Goal: Transaction & Acquisition: Book appointment/travel/reservation

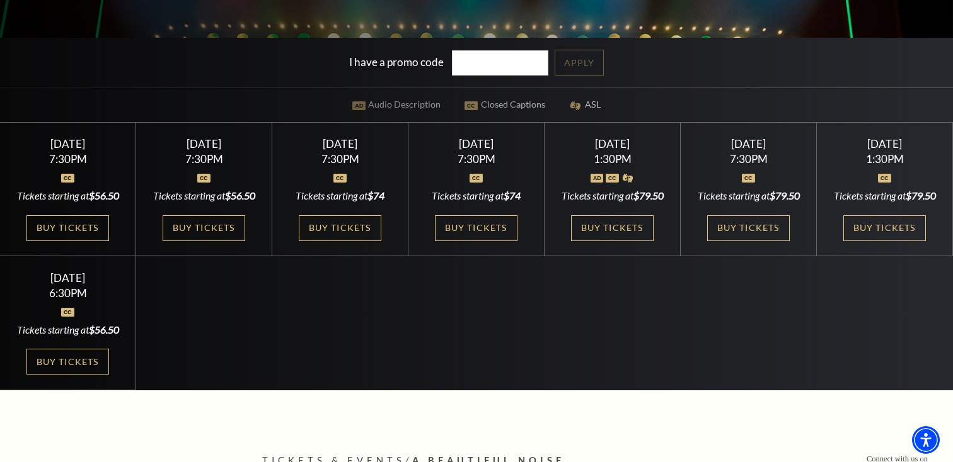
scroll to position [329, 0]
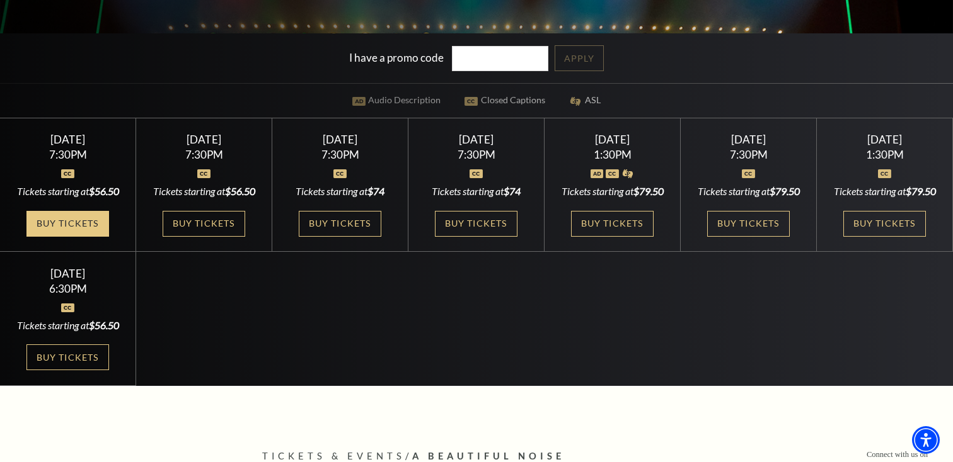
click at [54, 237] on link "Buy Tickets" at bounding box center [67, 224] width 82 height 26
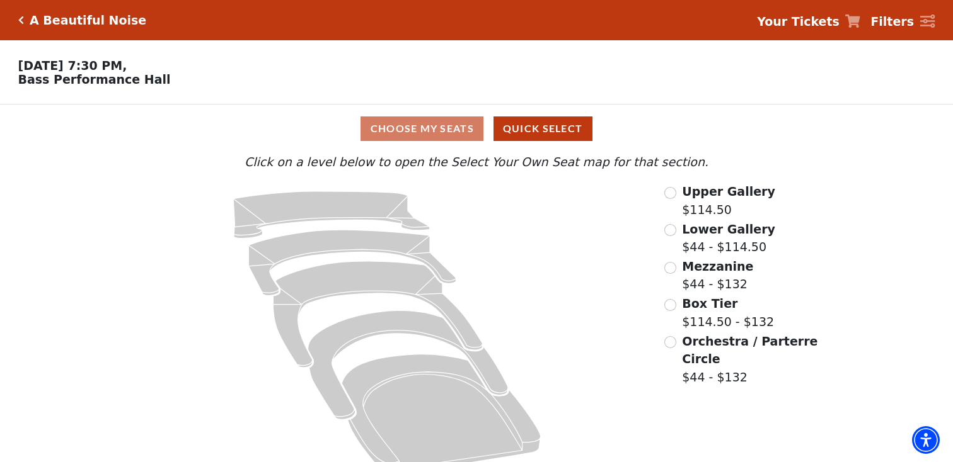
scroll to position [21, 0]
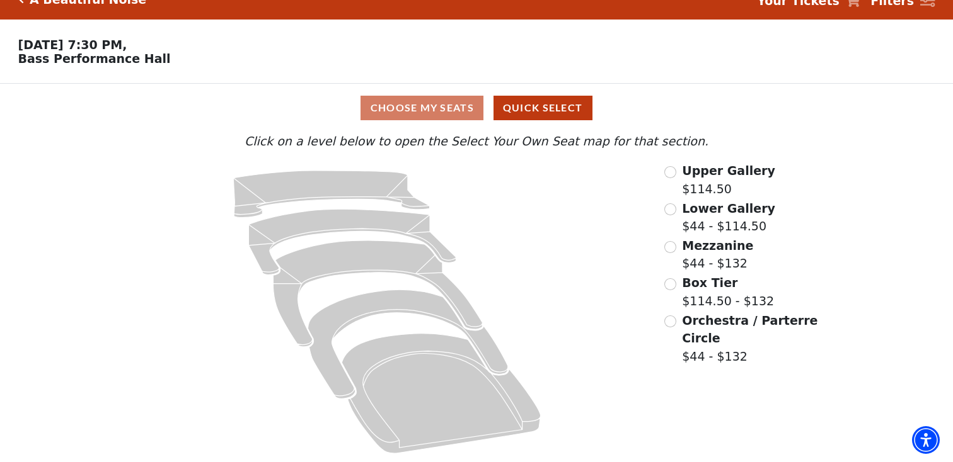
click at [685, 320] on span "Orchestra / Parterre Circle" at bounding box center [749, 330] width 135 height 32
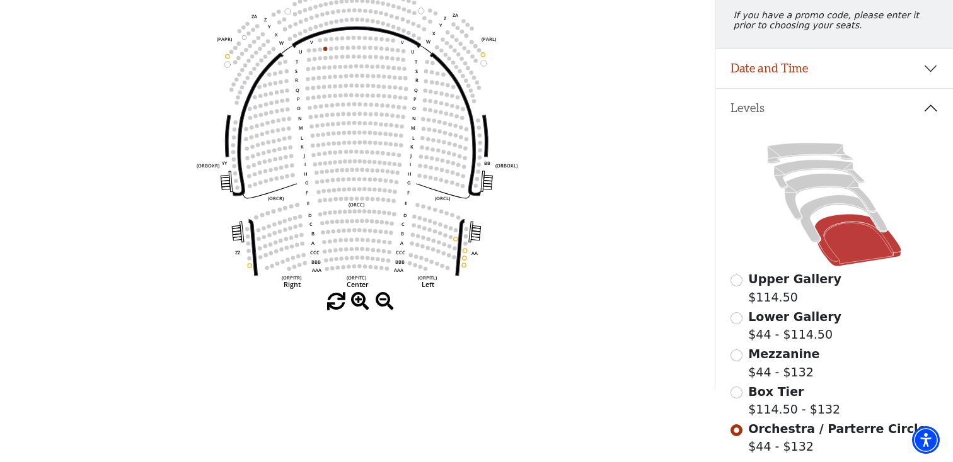
scroll to position [174, 0]
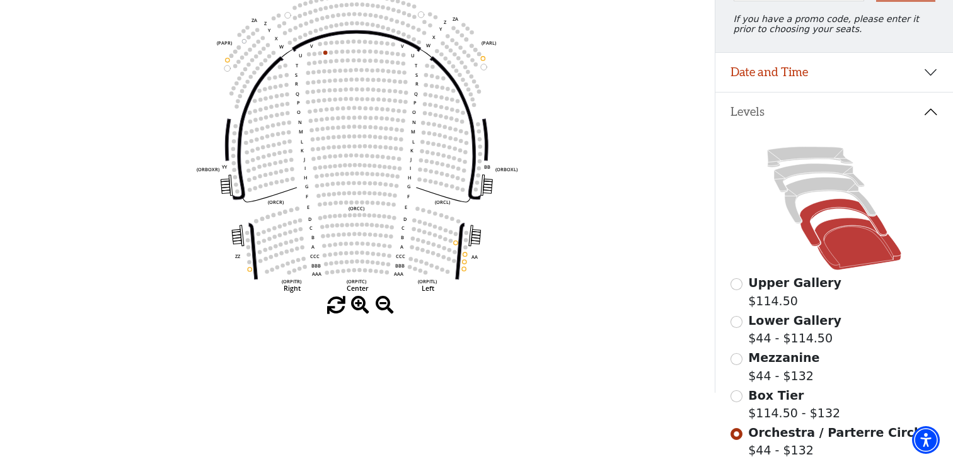
click at [807, 221] on icon at bounding box center [843, 222] width 88 height 47
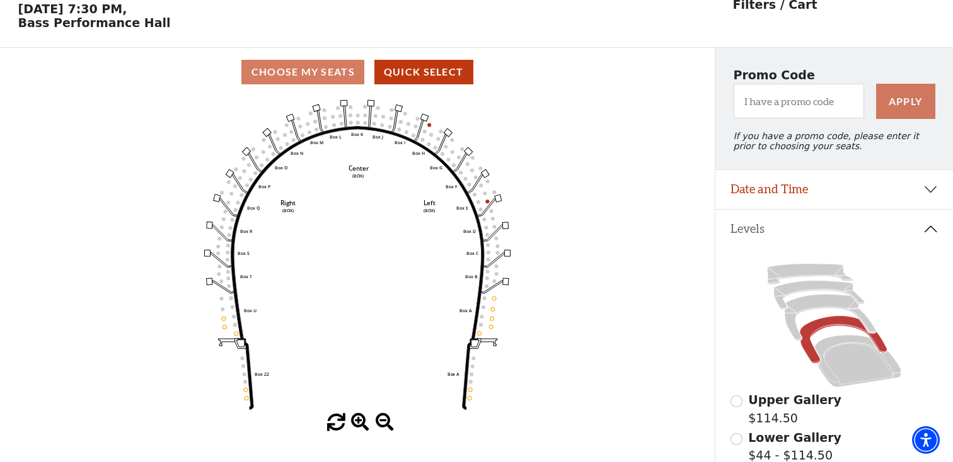
scroll to position [58, 0]
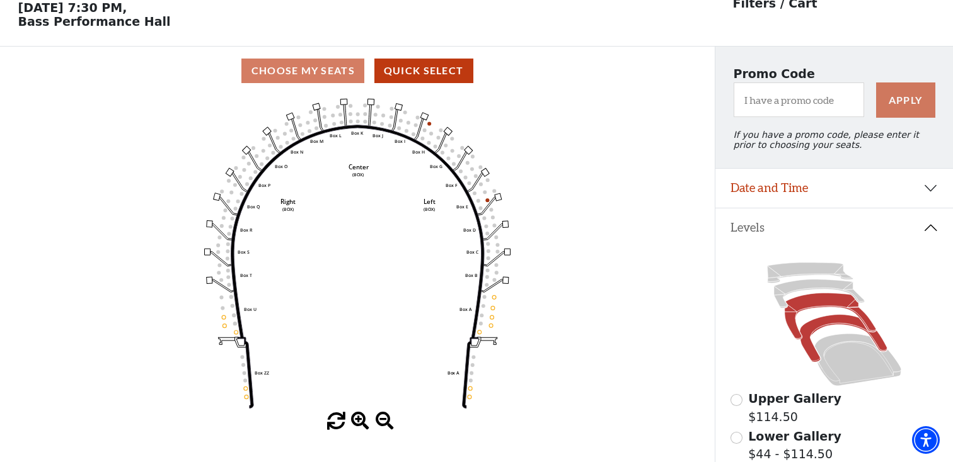
click at [793, 304] on icon at bounding box center [829, 317] width 91 height 47
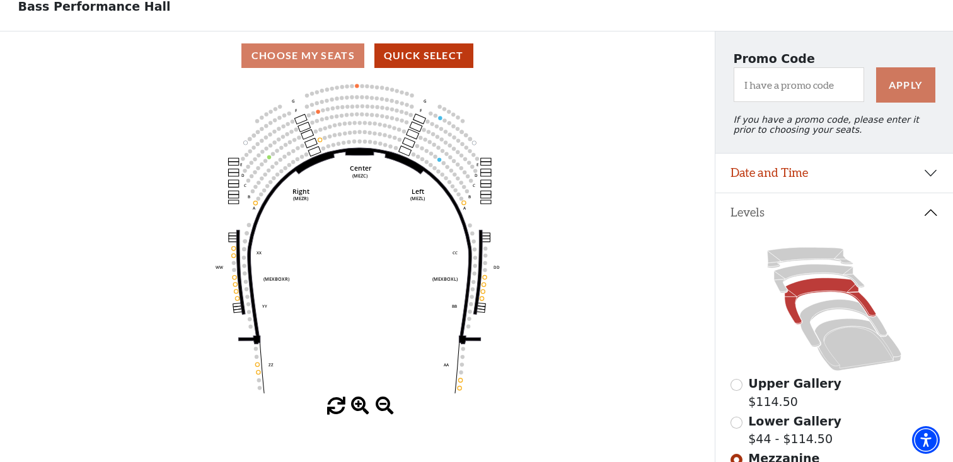
scroll to position [66, 0]
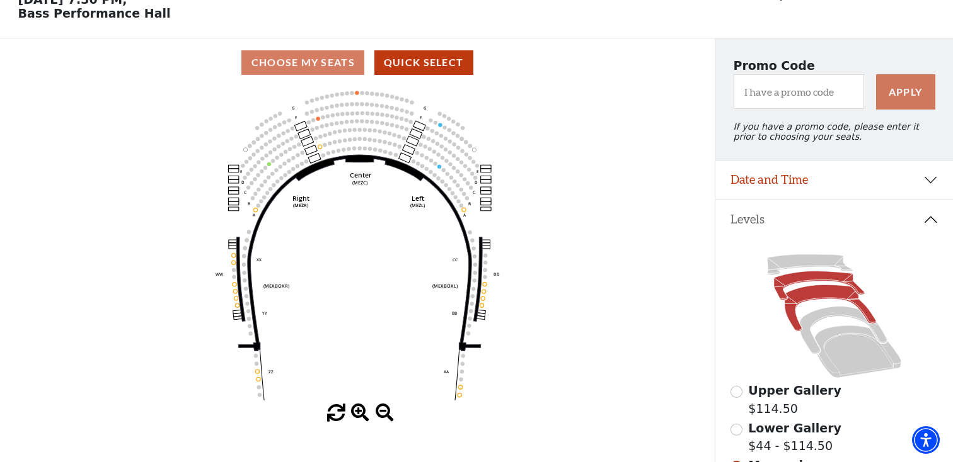
click at [818, 275] on icon at bounding box center [819, 286] width 91 height 29
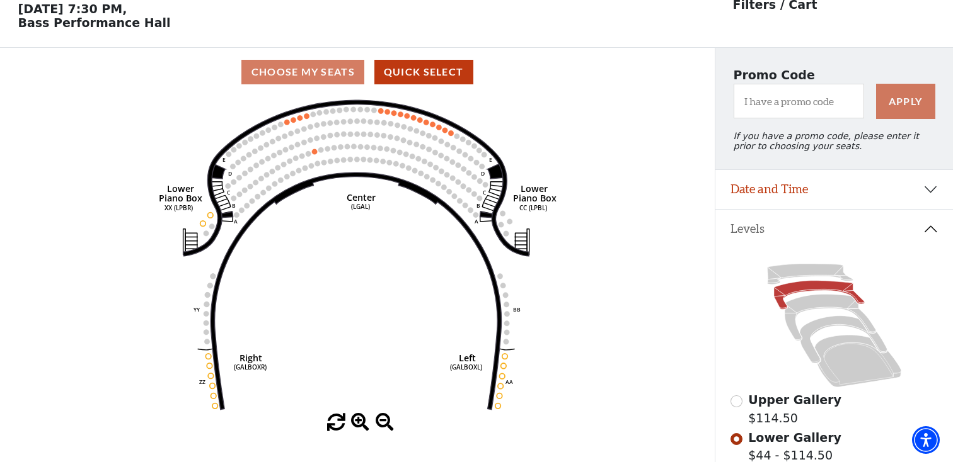
scroll to position [58, 0]
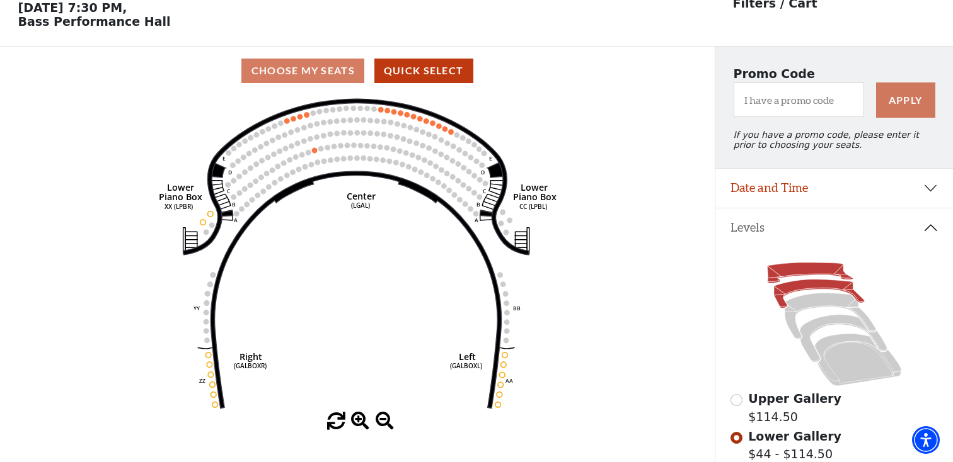
click at [785, 274] on icon at bounding box center [810, 273] width 86 height 21
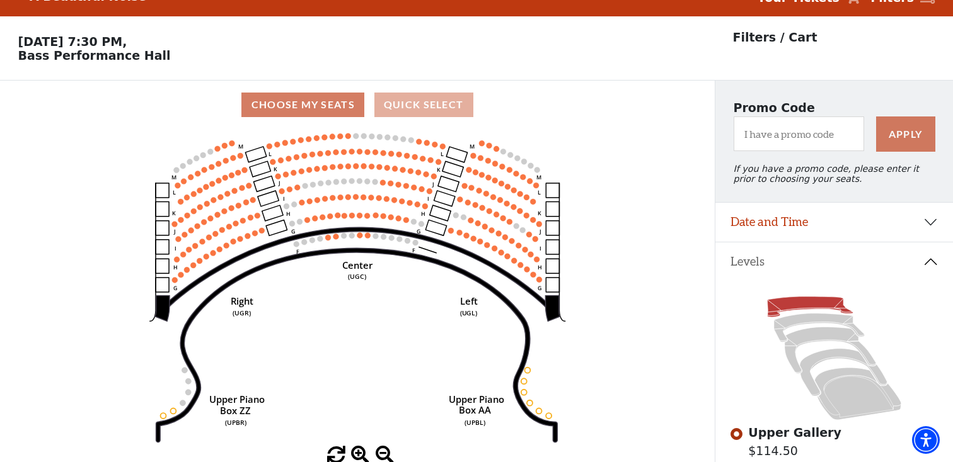
scroll to position [16, 0]
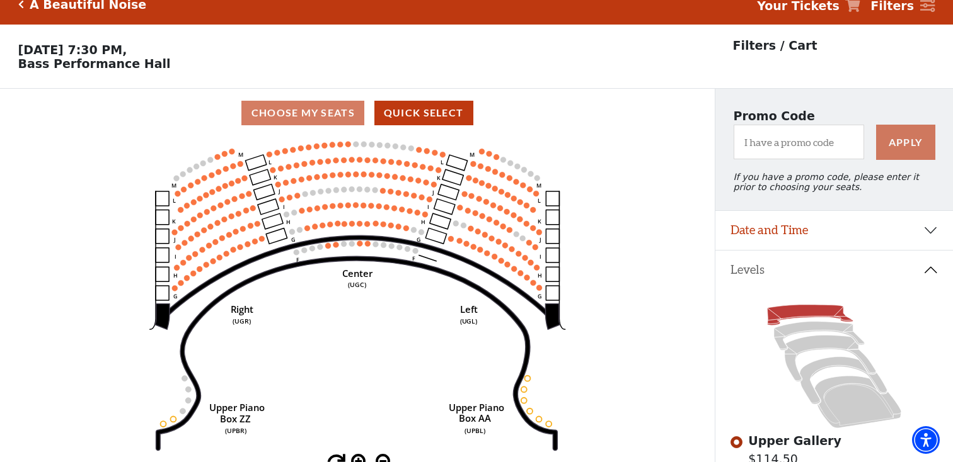
click at [749, 272] on button "Levels" at bounding box center [834, 270] width 238 height 39
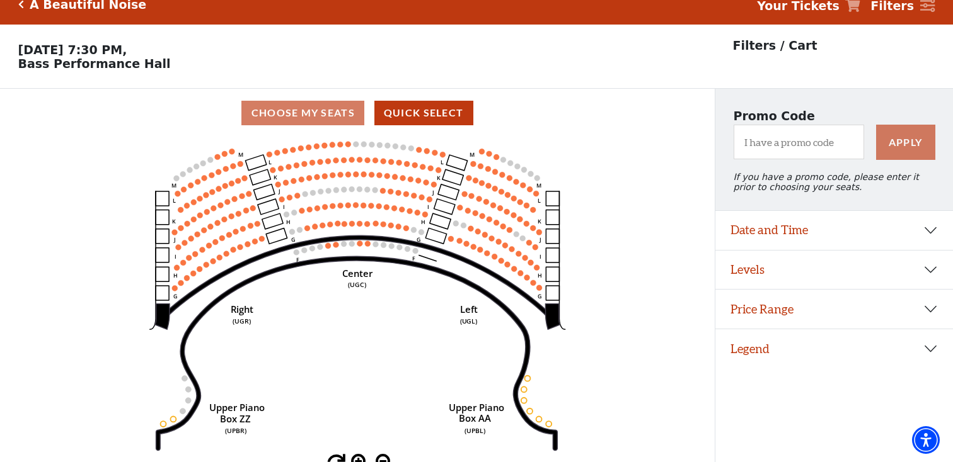
click at [281, 112] on div "Choose My Seats Quick Select" at bounding box center [357, 113] width 714 height 25
click at [300, 111] on div "Choose My Seats Quick Select" at bounding box center [357, 113] width 714 height 25
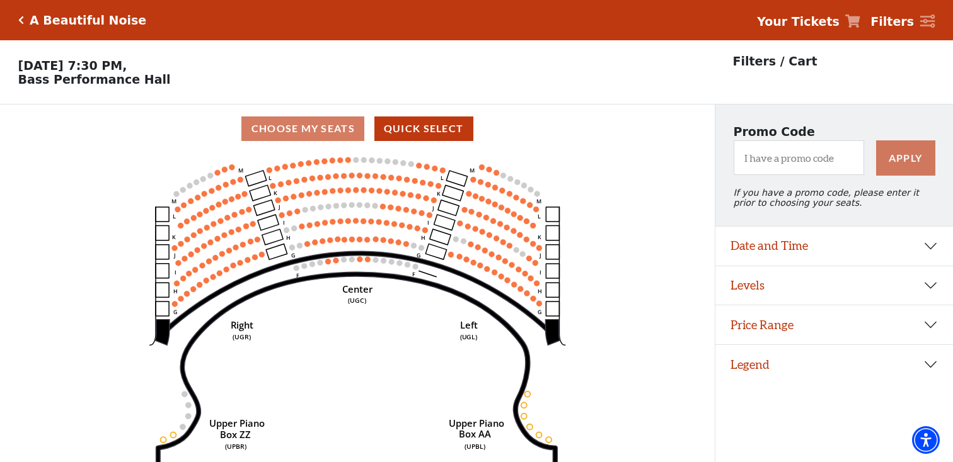
click at [35, 17] on h5 "A Beautiful Noise" at bounding box center [88, 20] width 117 height 14
click at [20, 20] on icon "Click here to go back to filters" at bounding box center [21, 20] width 6 height 9
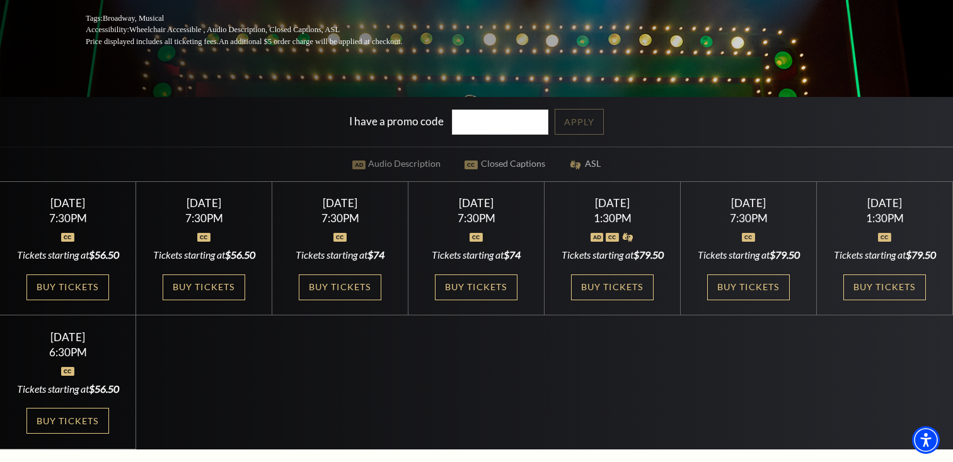
scroll to position [374, 0]
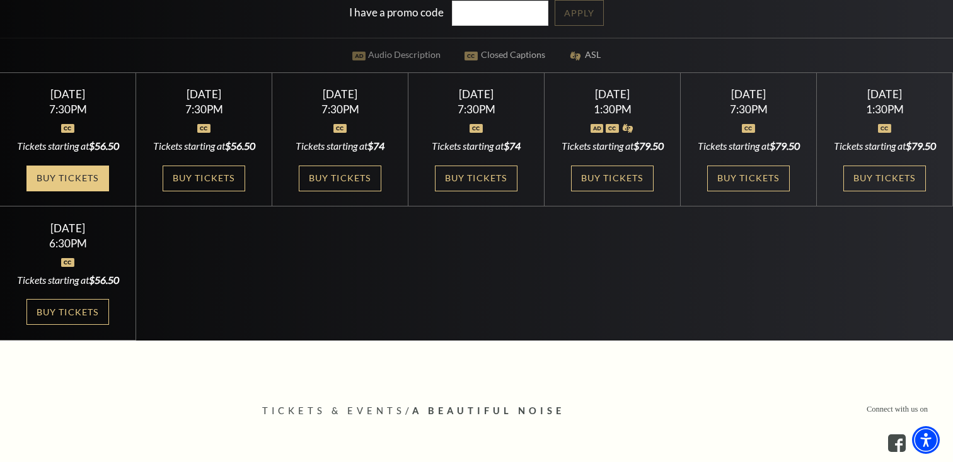
click at [80, 188] on link "Buy Tickets" at bounding box center [67, 179] width 82 height 26
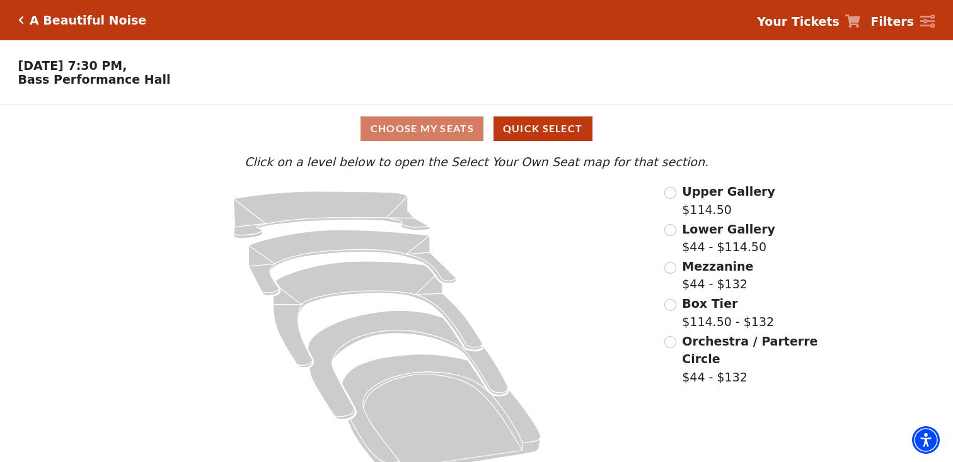
click at [432, 133] on div "Choose My Seats Quick Select" at bounding box center [476, 129] width 714 height 25
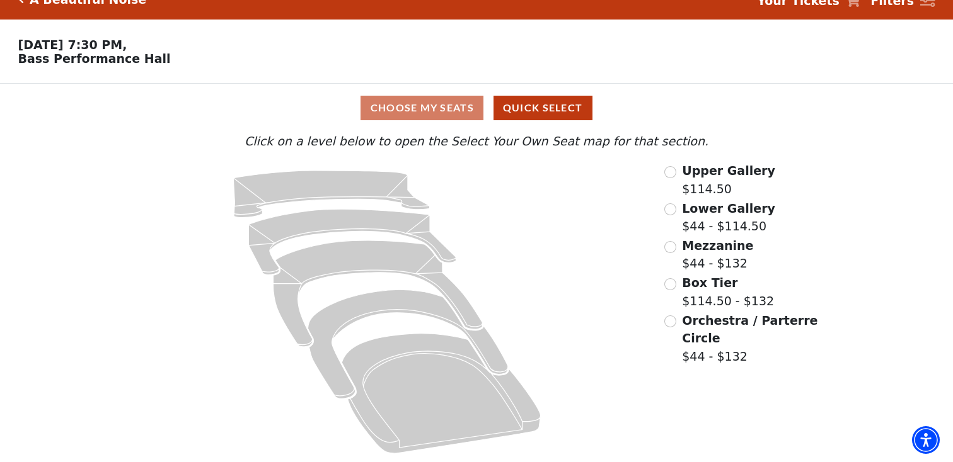
click at [699, 321] on span "Orchestra / Parterre Circle" at bounding box center [749, 330] width 135 height 32
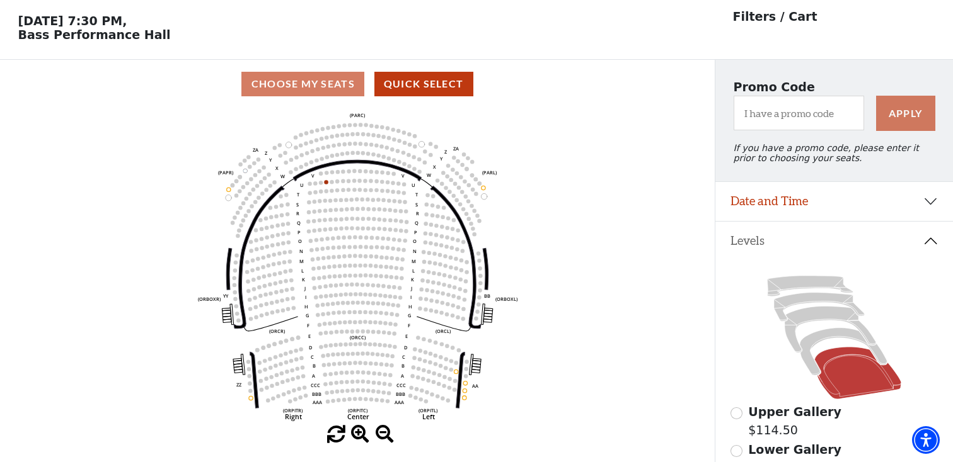
scroll to position [58, 0]
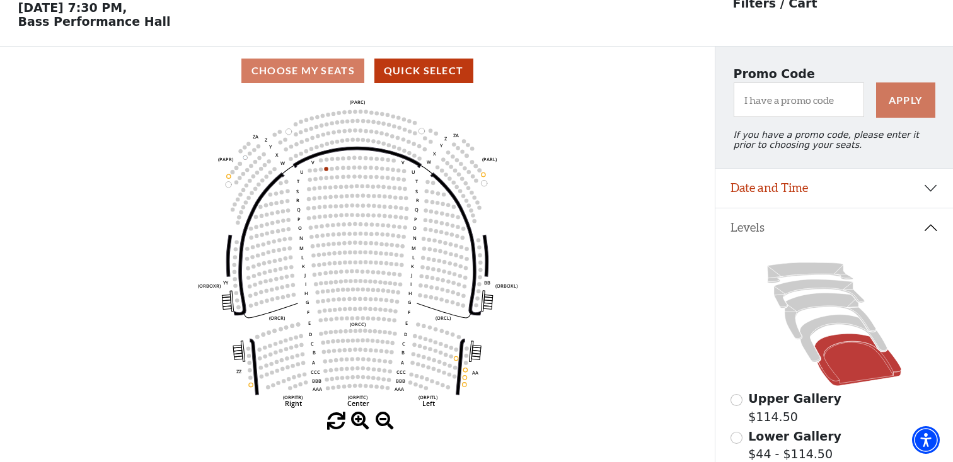
click at [302, 70] on div "Choose My Seats Quick Select" at bounding box center [357, 71] width 714 height 25
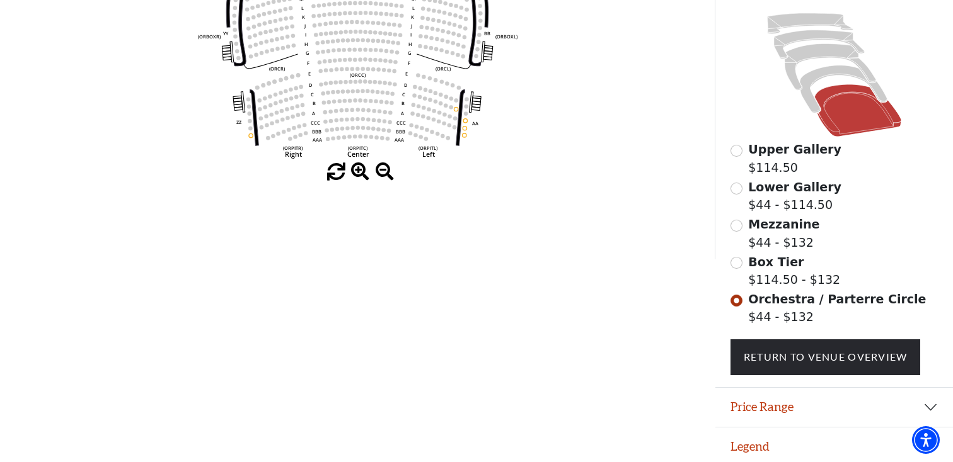
scroll to position [313, 0]
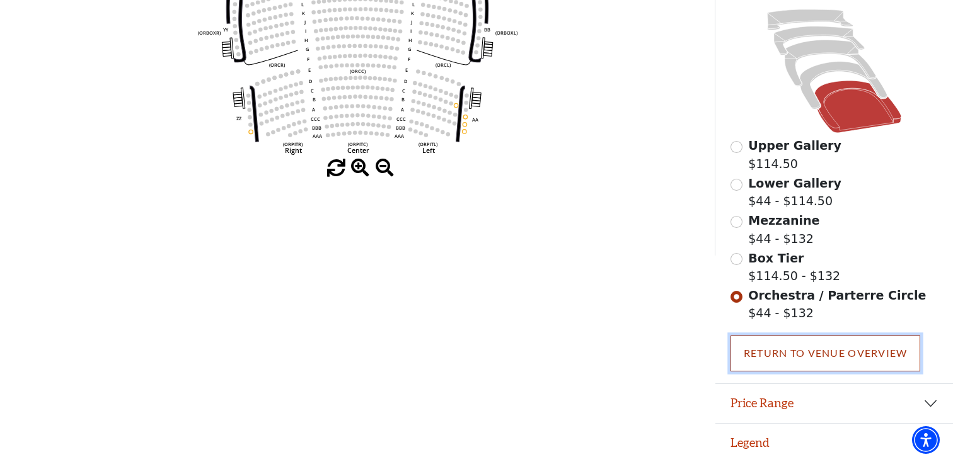
click at [796, 366] on link "Return To Venue Overview" at bounding box center [825, 353] width 190 height 35
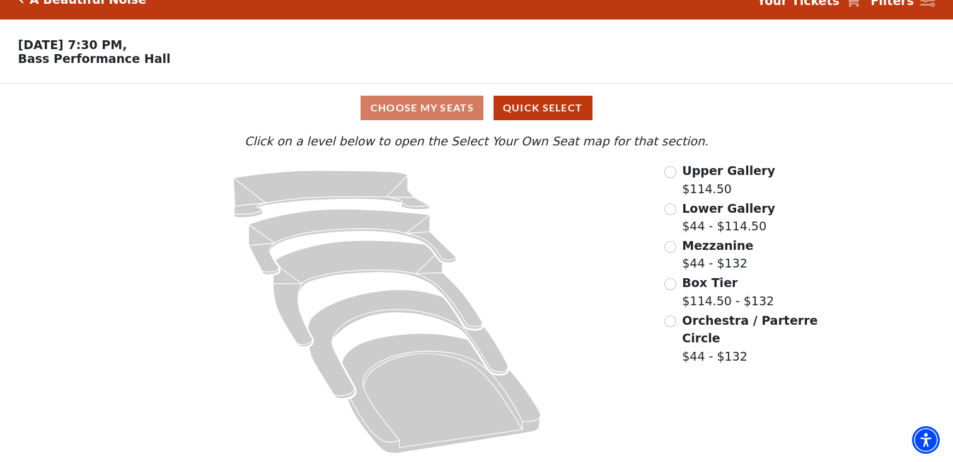
scroll to position [21, 0]
click at [711, 249] on span "Mezzanine" at bounding box center [717, 246] width 71 height 14
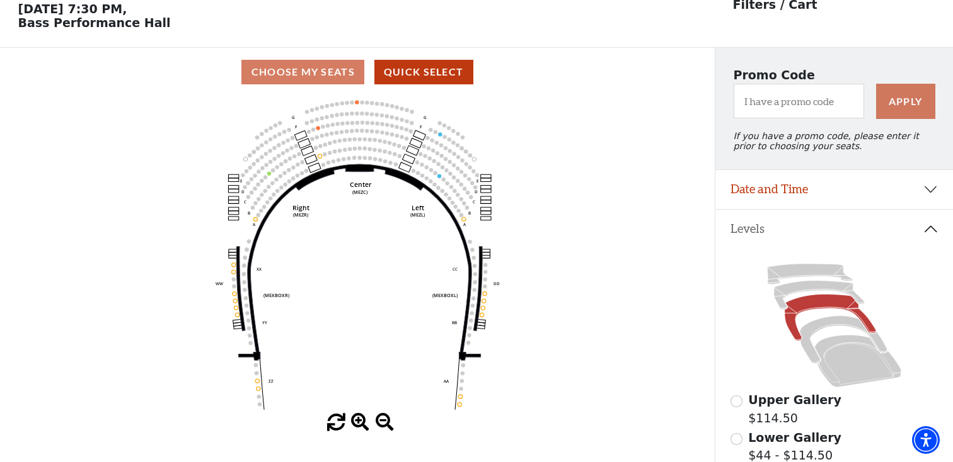
scroll to position [58, 0]
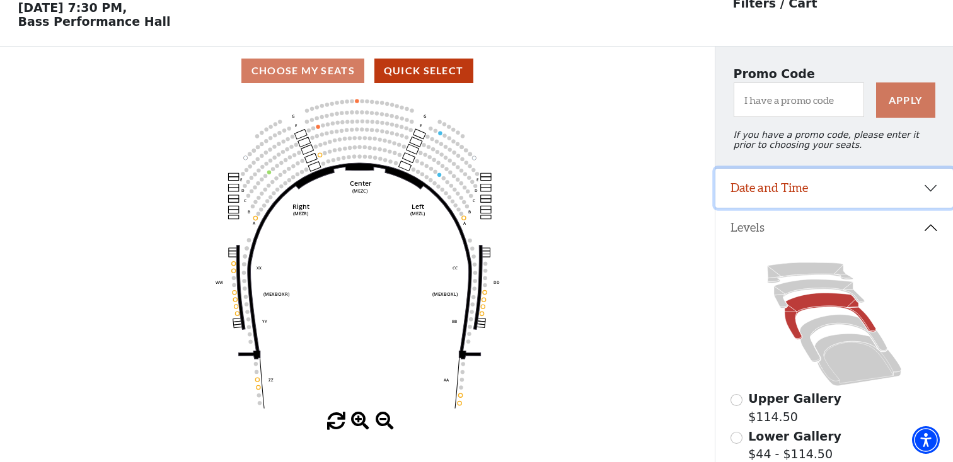
click at [782, 188] on button "Date and Time" at bounding box center [834, 188] width 238 height 39
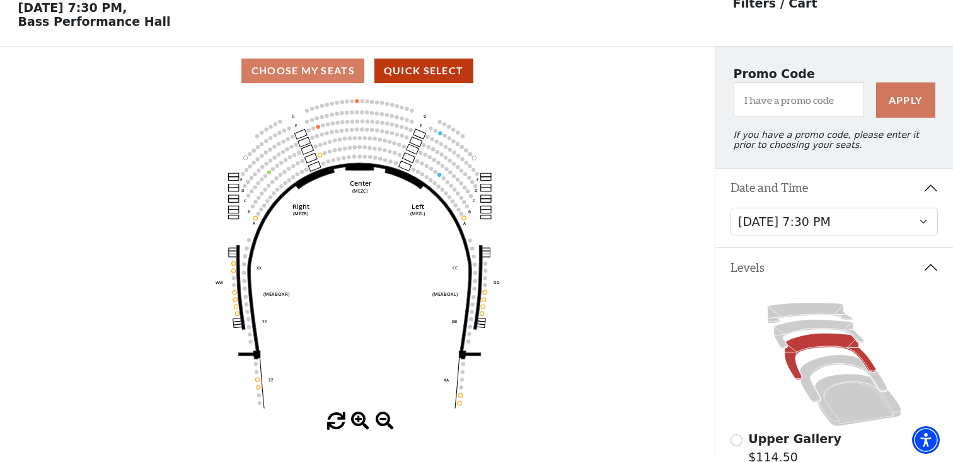
click at [782, 188] on button "Date and Time" at bounding box center [834, 188] width 238 height 39
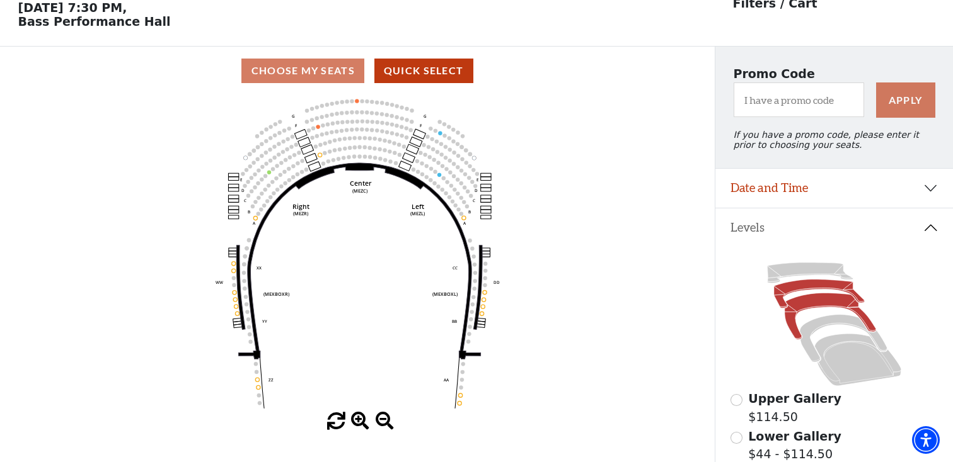
click at [798, 286] on icon at bounding box center [819, 294] width 91 height 29
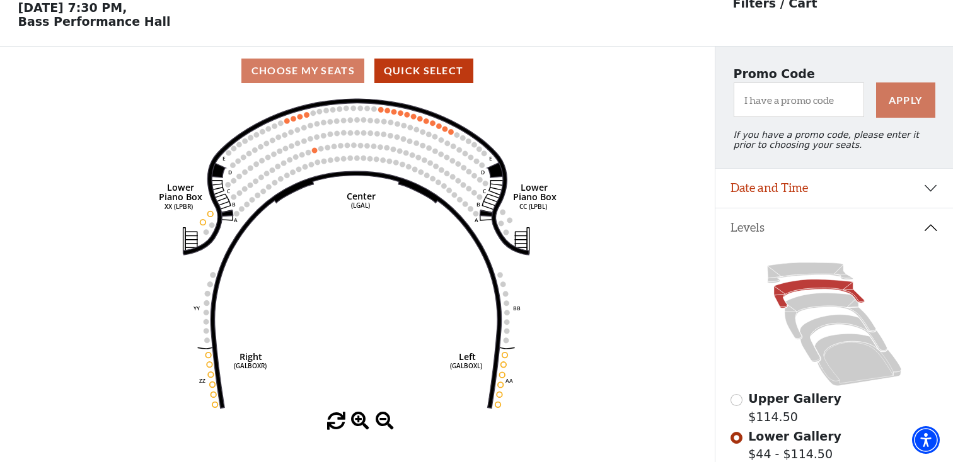
click at [331, 66] on div "Choose My Seats Quick Select" at bounding box center [357, 71] width 714 height 25
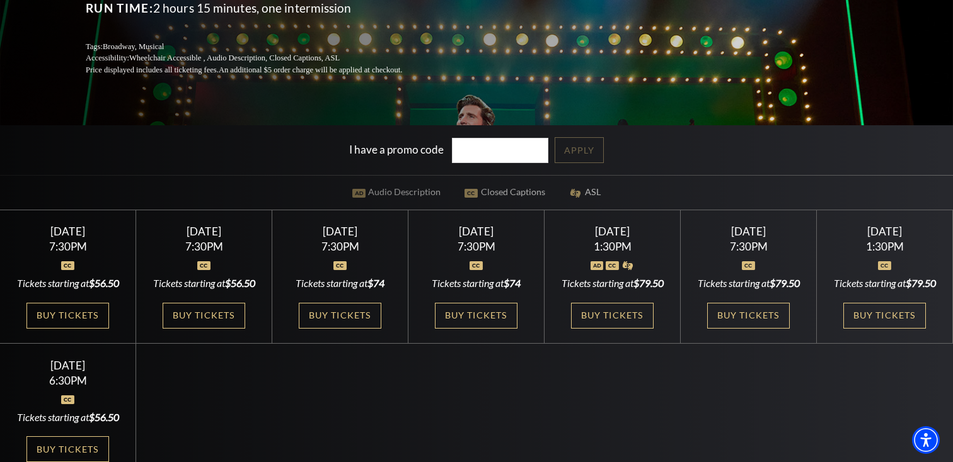
scroll to position [233, 0]
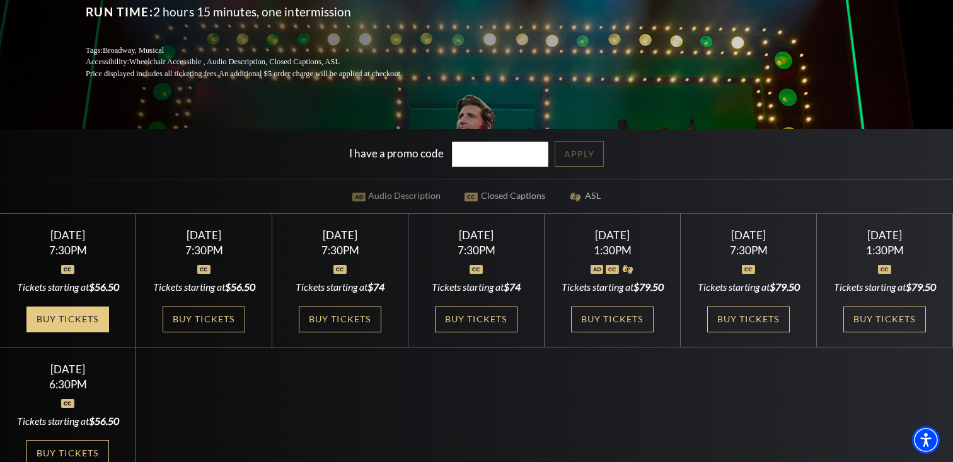
click at [72, 330] on link "Buy Tickets" at bounding box center [67, 320] width 82 height 26
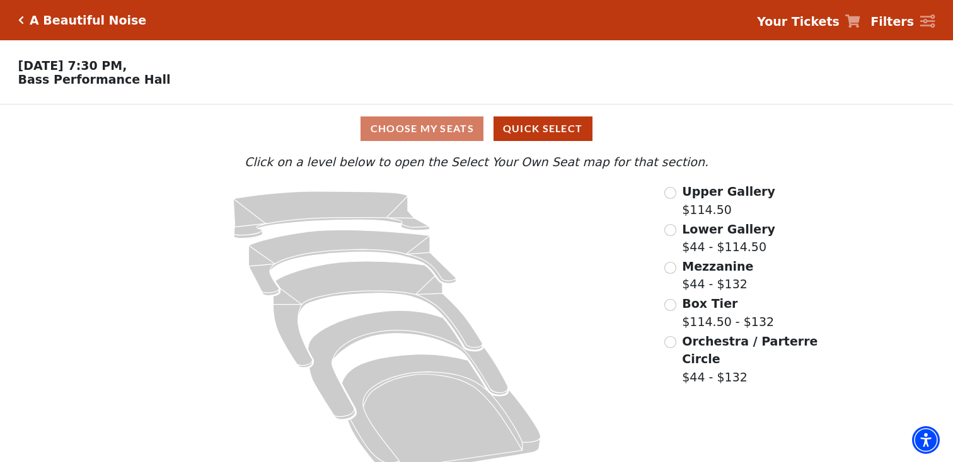
click at [415, 130] on div "Choose My Seats Quick Select" at bounding box center [476, 129] width 714 height 25
click at [537, 121] on button "Quick Select" at bounding box center [542, 129] width 99 height 25
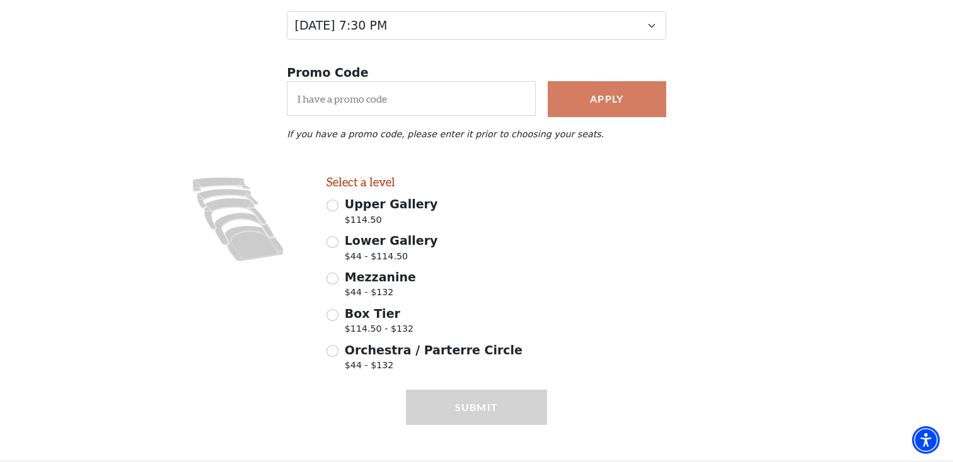
scroll to position [196, 0]
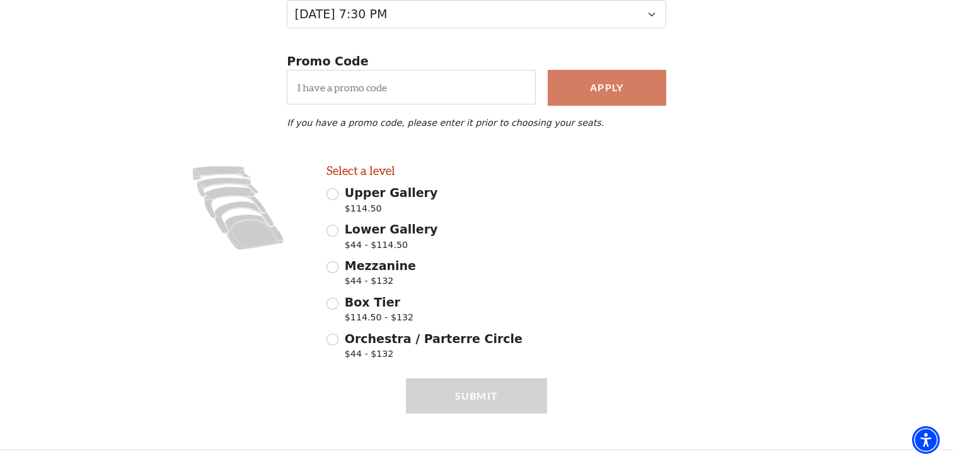
click at [365, 343] on span "Orchestra / Parterre Circle" at bounding box center [434, 339] width 178 height 14
click at [338, 343] on input "Orchestra / Parterre Circle $44 - $132" at bounding box center [332, 340] width 12 height 12
radio input "true"
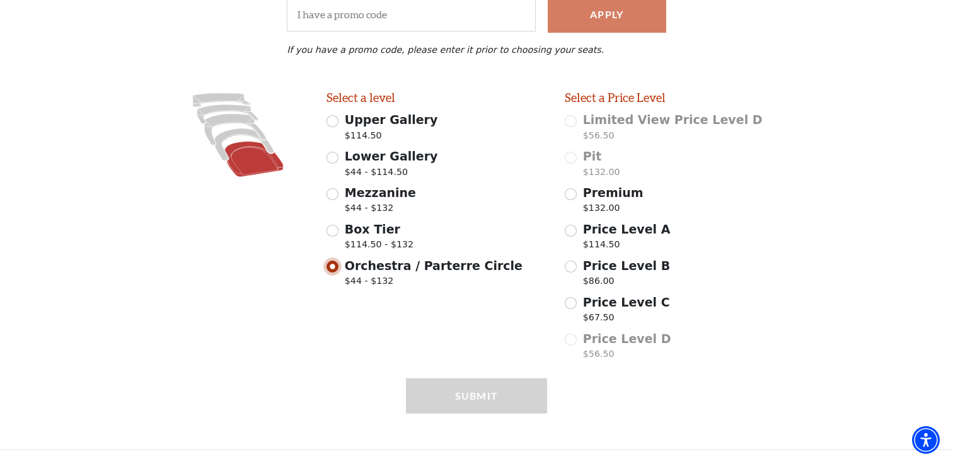
scroll to position [269, 0]
click at [367, 232] on span "Box Tier" at bounding box center [372, 229] width 55 height 14
click at [338, 232] on input "Box Tier $114.50 - $132" at bounding box center [332, 231] width 12 height 12
radio input "true"
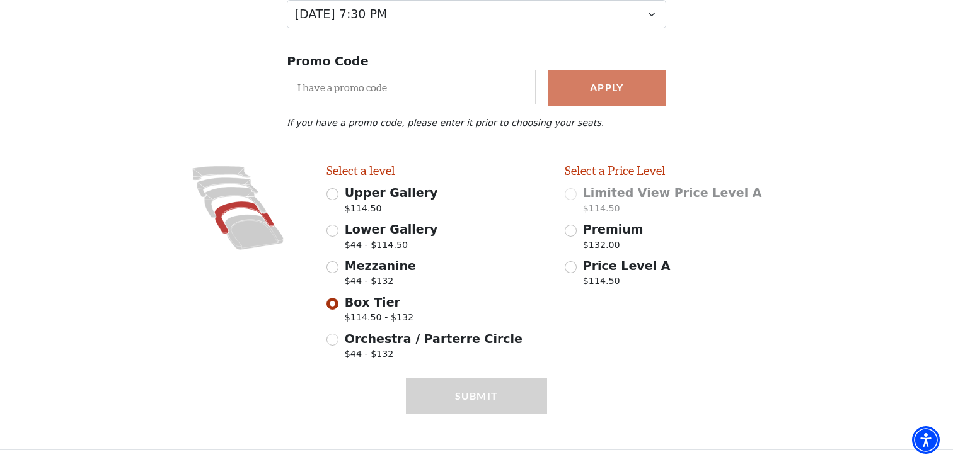
click at [369, 262] on span "Mezzanine" at bounding box center [380, 266] width 71 height 14
click at [338, 262] on input "Mezzanine $44 - $132" at bounding box center [332, 267] width 12 height 12
radio input "true"
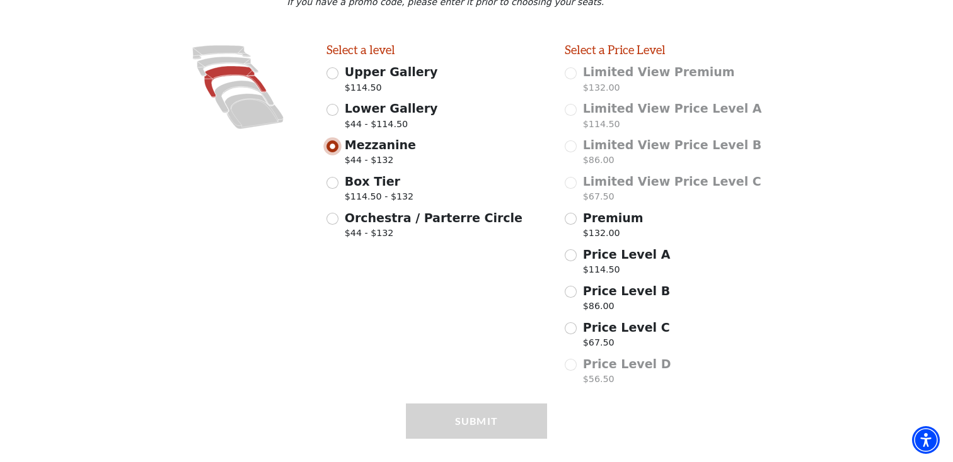
scroll to position [310, 0]
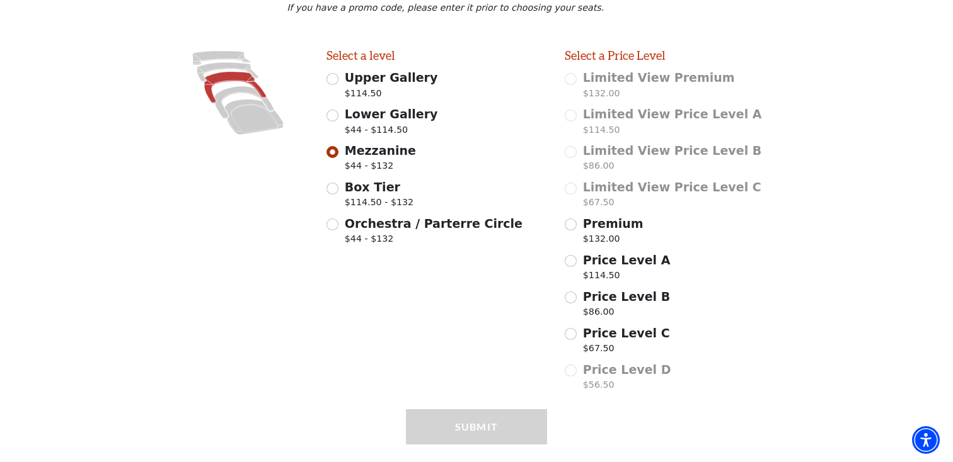
click at [595, 335] on span "Price Level C" at bounding box center [626, 333] width 87 height 14
click at [576, 335] on input "Price Level C $67.50" at bounding box center [570, 334] width 12 height 12
radio input "true"
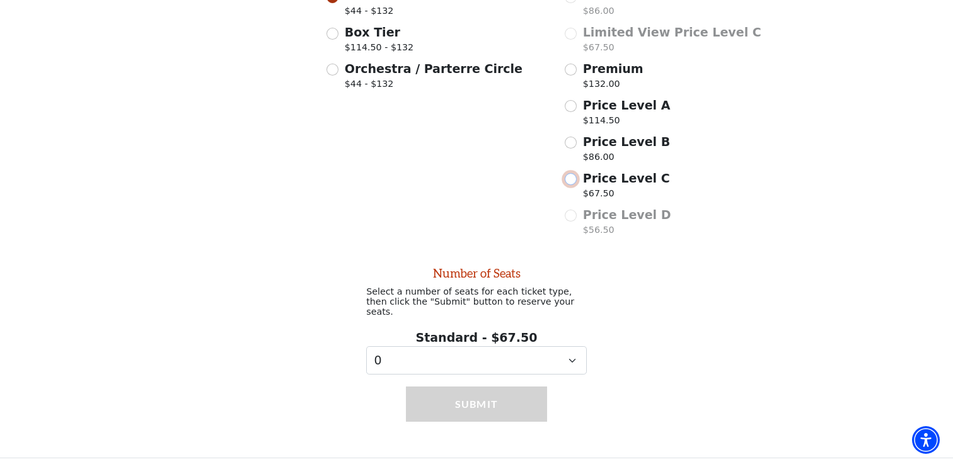
scroll to position [466, 0]
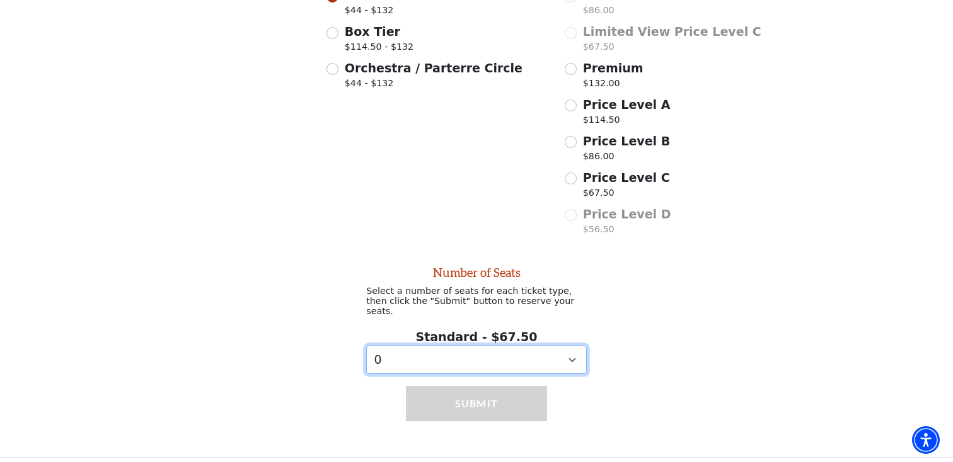
click at [536, 365] on select "0 1" at bounding box center [476, 360] width 220 height 28
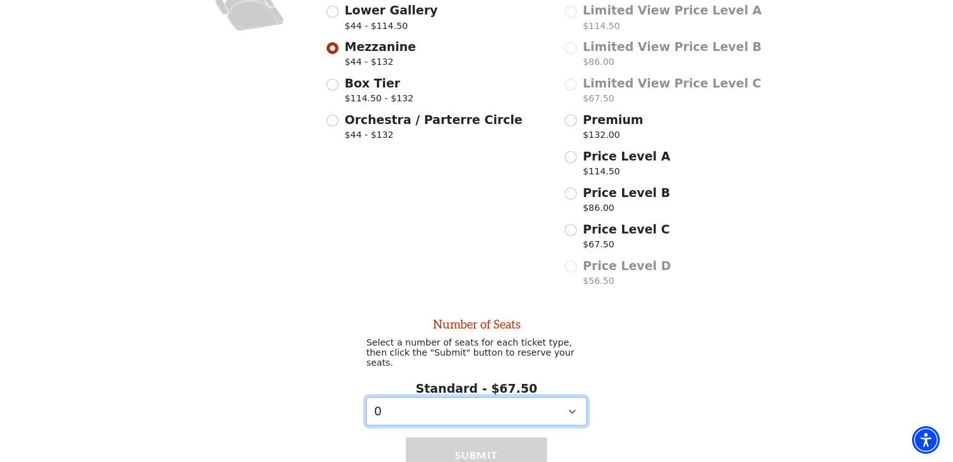
scroll to position [385, 0]
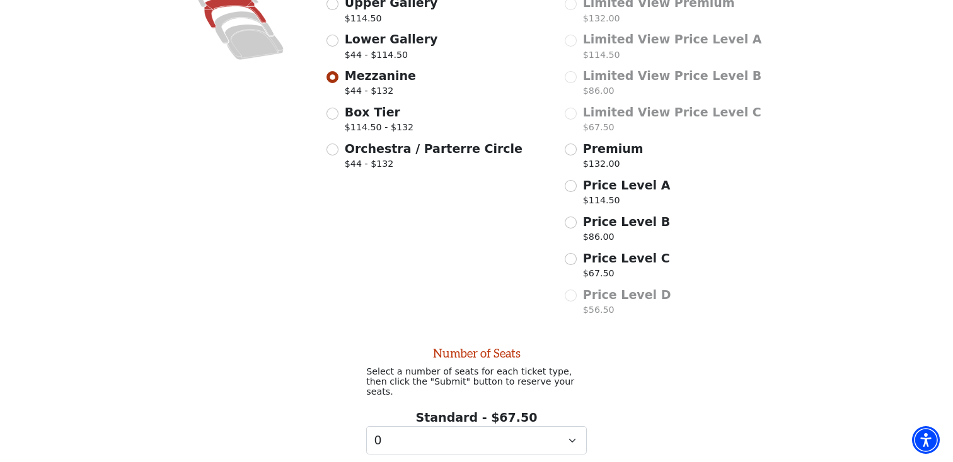
click at [374, 40] on span "Lower Gallery" at bounding box center [391, 39] width 93 height 14
click at [338, 40] on input "Lower Gallery $44 - $114.50" at bounding box center [332, 41] width 12 height 12
radio input "true"
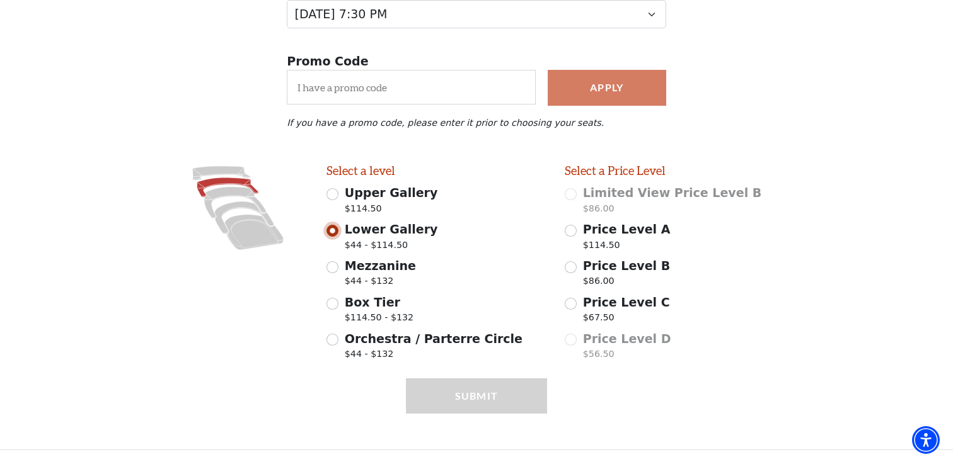
scroll to position [196, 0]
click at [610, 266] on span "Price Level B" at bounding box center [626, 266] width 87 height 14
click at [576, 266] on input "Price Level B $86.00" at bounding box center [570, 267] width 12 height 12
radio input "true"
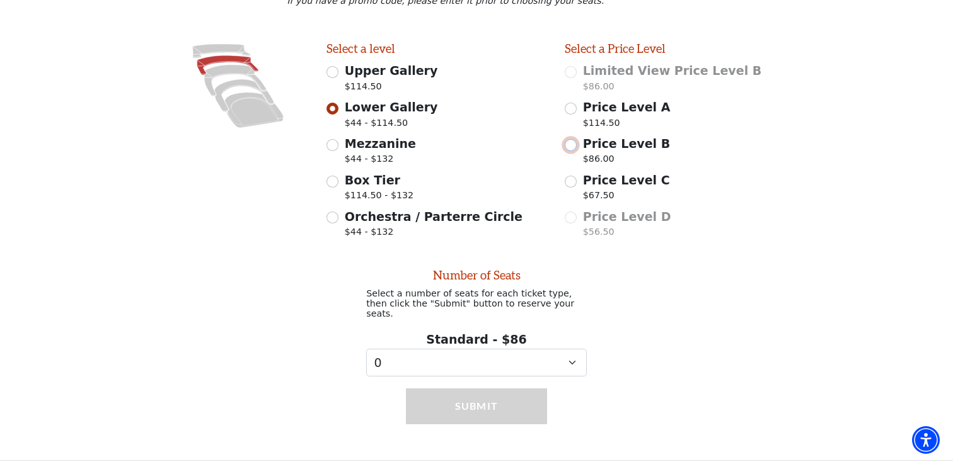
scroll to position [320, 0]
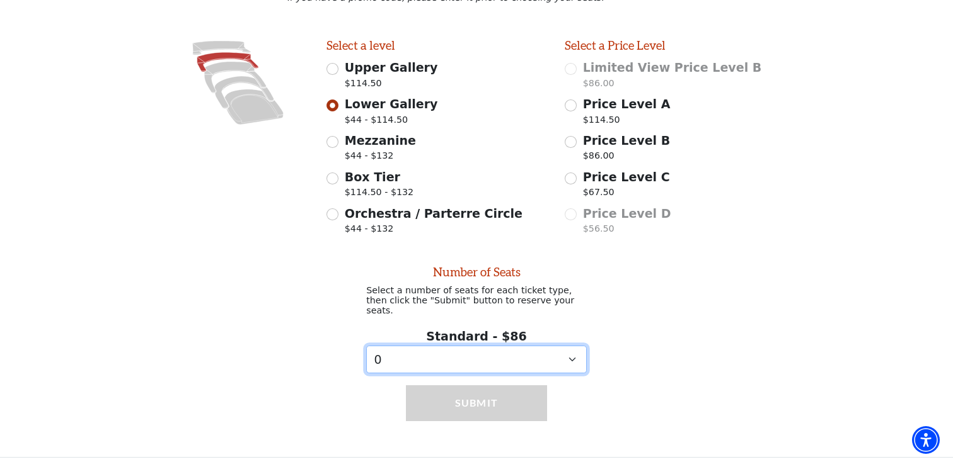
click at [566, 349] on select "0 1 2" at bounding box center [476, 360] width 220 height 28
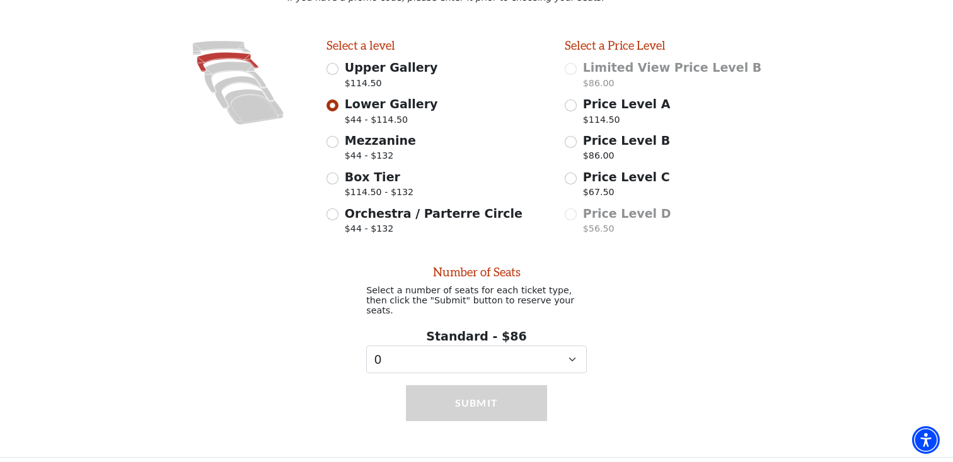
click at [602, 115] on p "$114.50" at bounding box center [627, 121] width 88 height 17
click at [576, 112] on input "Price Level A $114.50" at bounding box center [570, 106] width 12 height 12
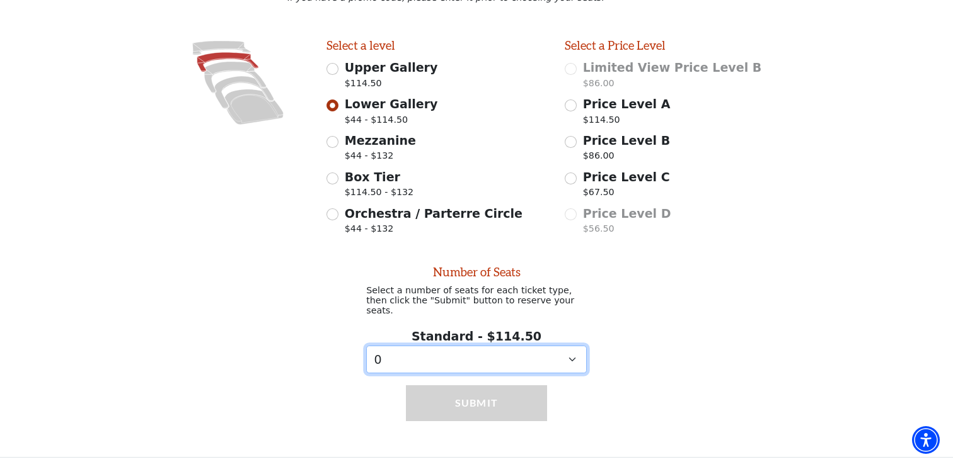
click at [558, 361] on select "0 1 2 3 4 5 6 7 8 9" at bounding box center [476, 360] width 220 height 28
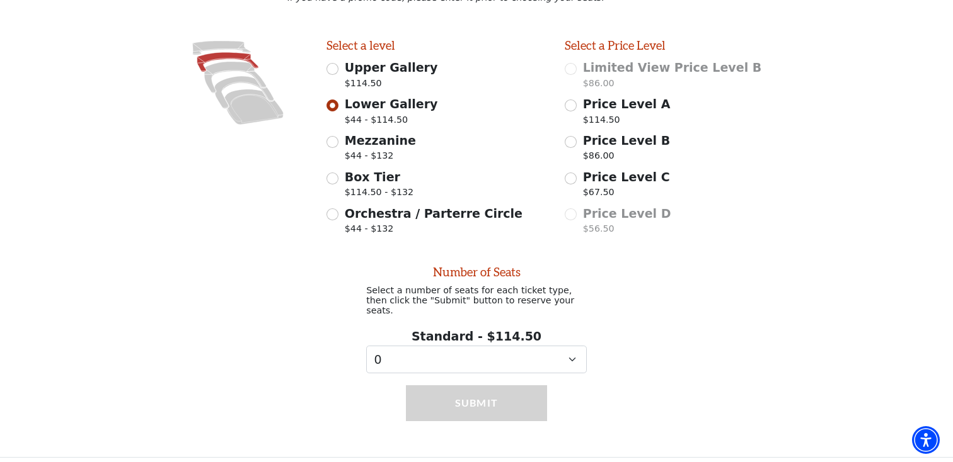
click at [598, 115] on p "$114.50" at bounding box center [627, 121] width 88 height 17
click at [576, 112] on input "Price Level A $114.50" at bounding box center [570, 106] width 12 height 12
radio input "true"
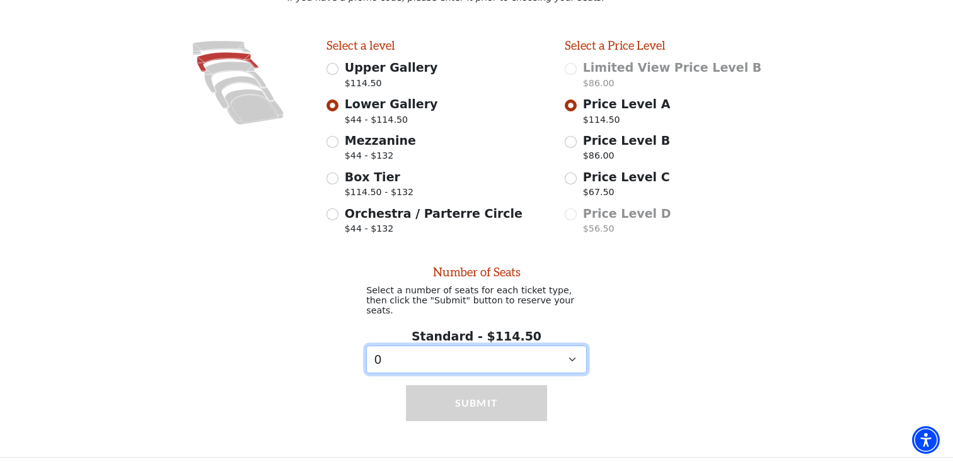
click at [556, 357] on select "0 1 2 3 4 5 6 7 8 9" at bounding box center [476, 360] width 220 height 28
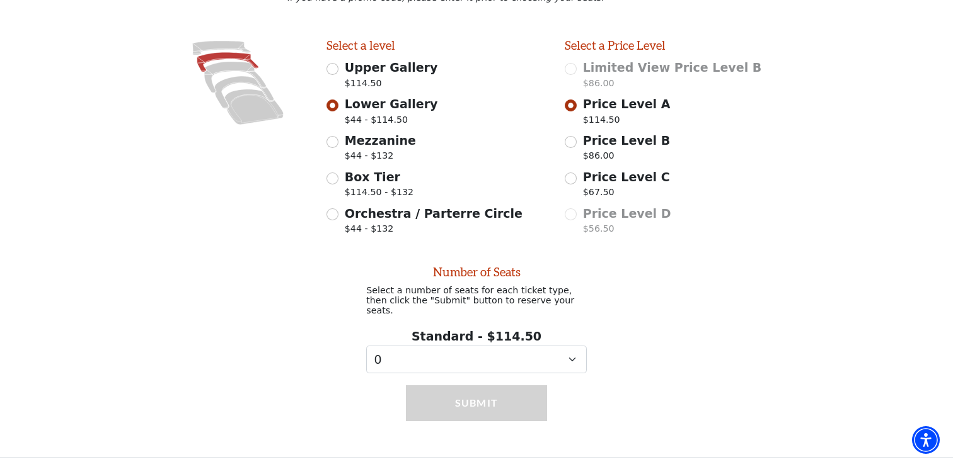
click at [365, 67] on span "Upper Gallery" at bounding box center [391, 67] width 93 height 14
click at [338, 67] on input "Upper Gallery $114.50" at bounding box center [332, 69] width 12 height 12
radio input "true"
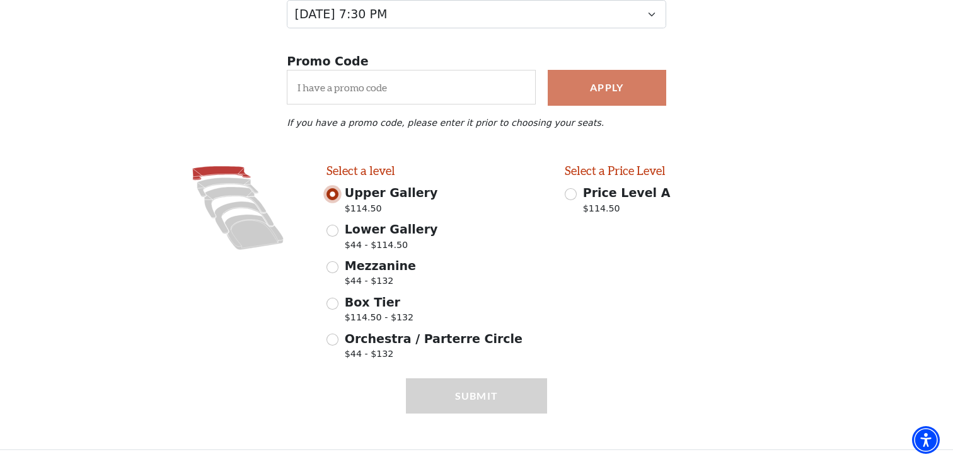
scroll to position [196, 0]
click at [593, 190] on span "Price Level A" at bounding box center [627, 193] width 88 height 14
click at [576, 190] on input "Price Level A $114.50" at bounding box center [570, 194] width 12 height 12
radio input "true"
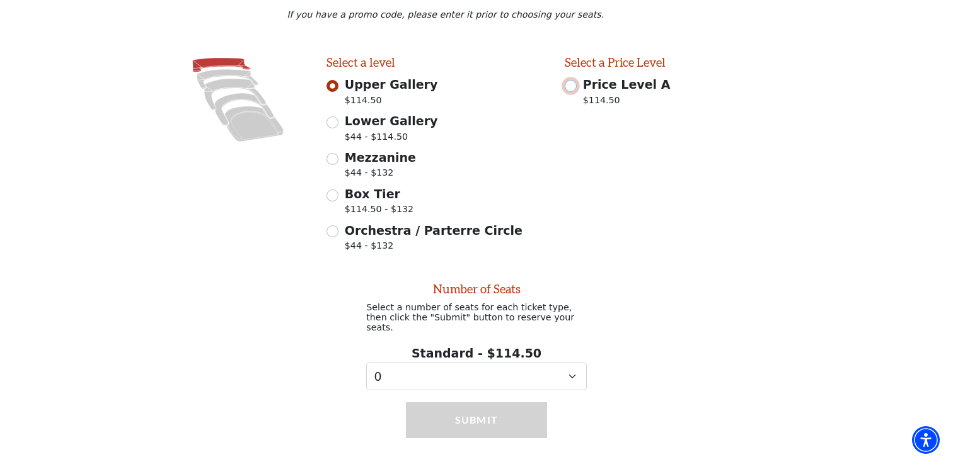
scroll to position [320, 0]
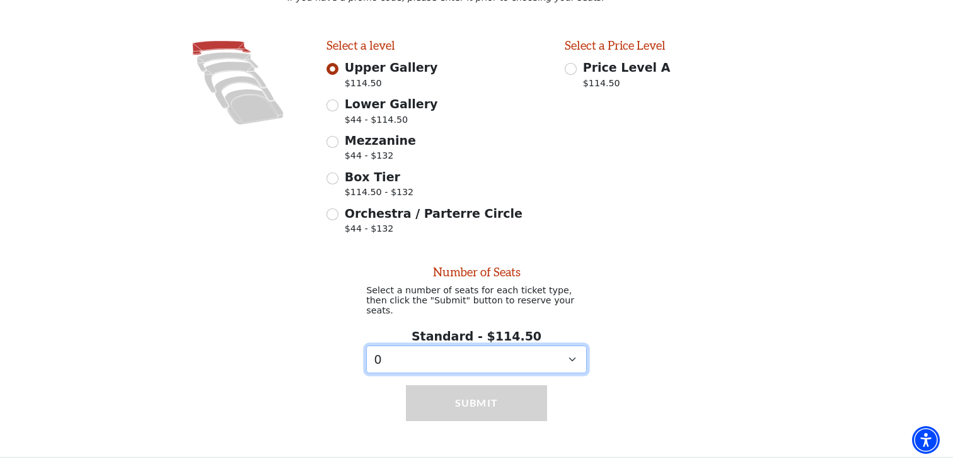
click at [483, 350] on select "0 1 2 3 4 5 6 7 8 9" at bounding box center [476, 360] width 220 height 28
